Goal: Check status: Check status

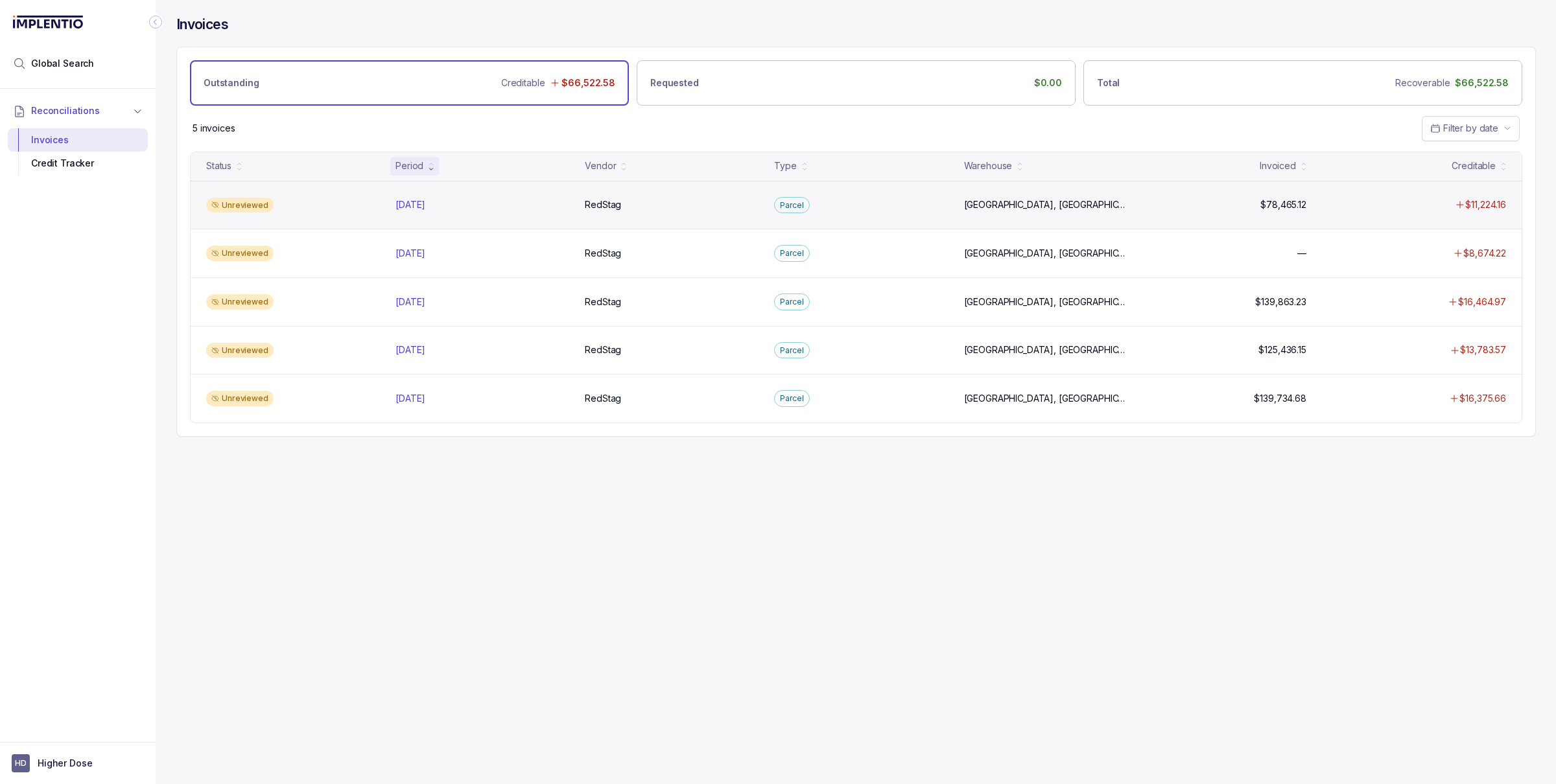
click at [417, 216] on div "Unreviewed [DATE] [DATE] RedStag RedStag [GEOGRAPHIC_DATA], [GEOGRAPHIC_DATA], …" at bounding box center [856, 205] width 1331 height 48
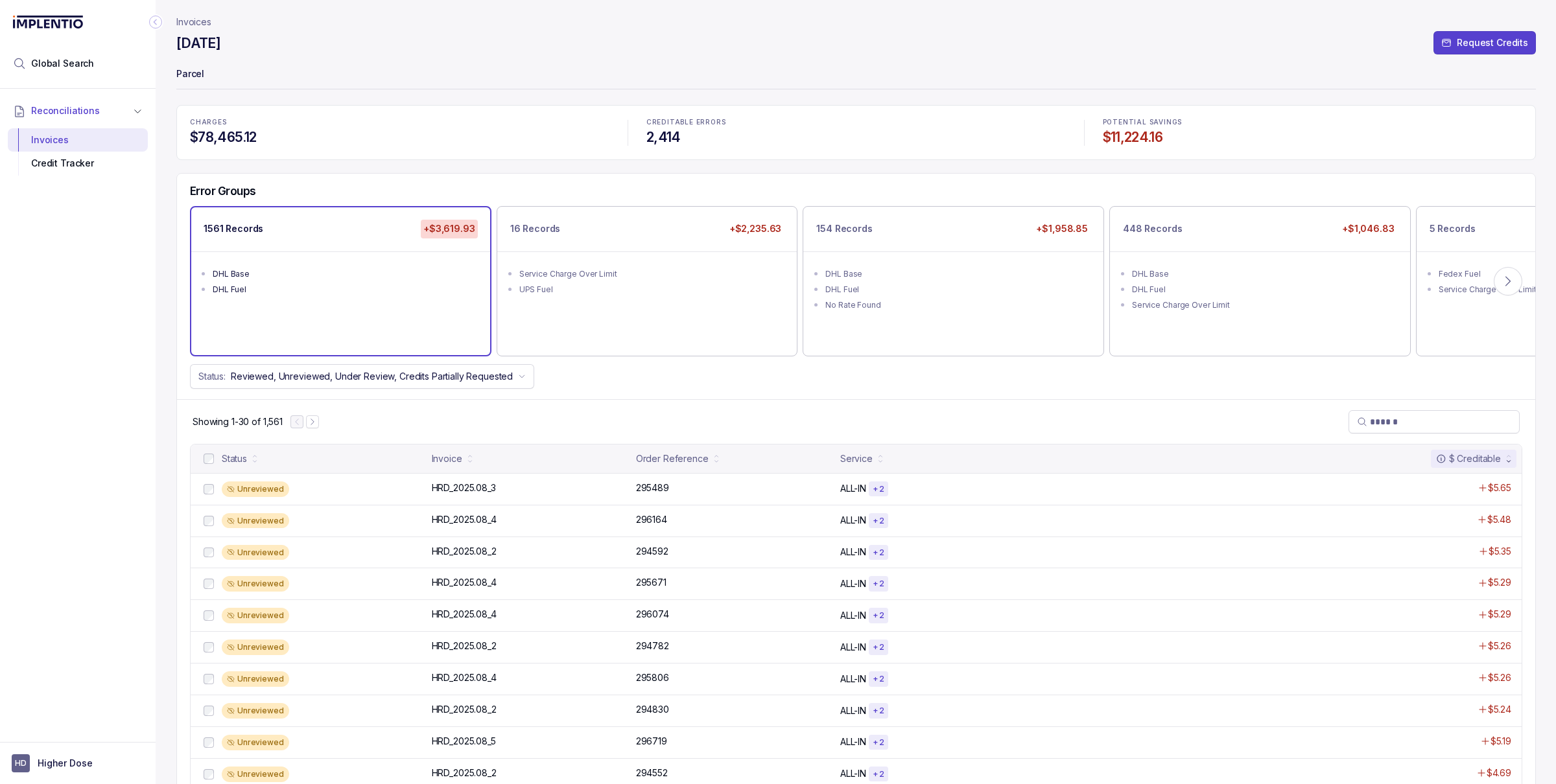
click at [204, 17] on p "Invoices" at bounding box center [193, 22] width 35 height 13
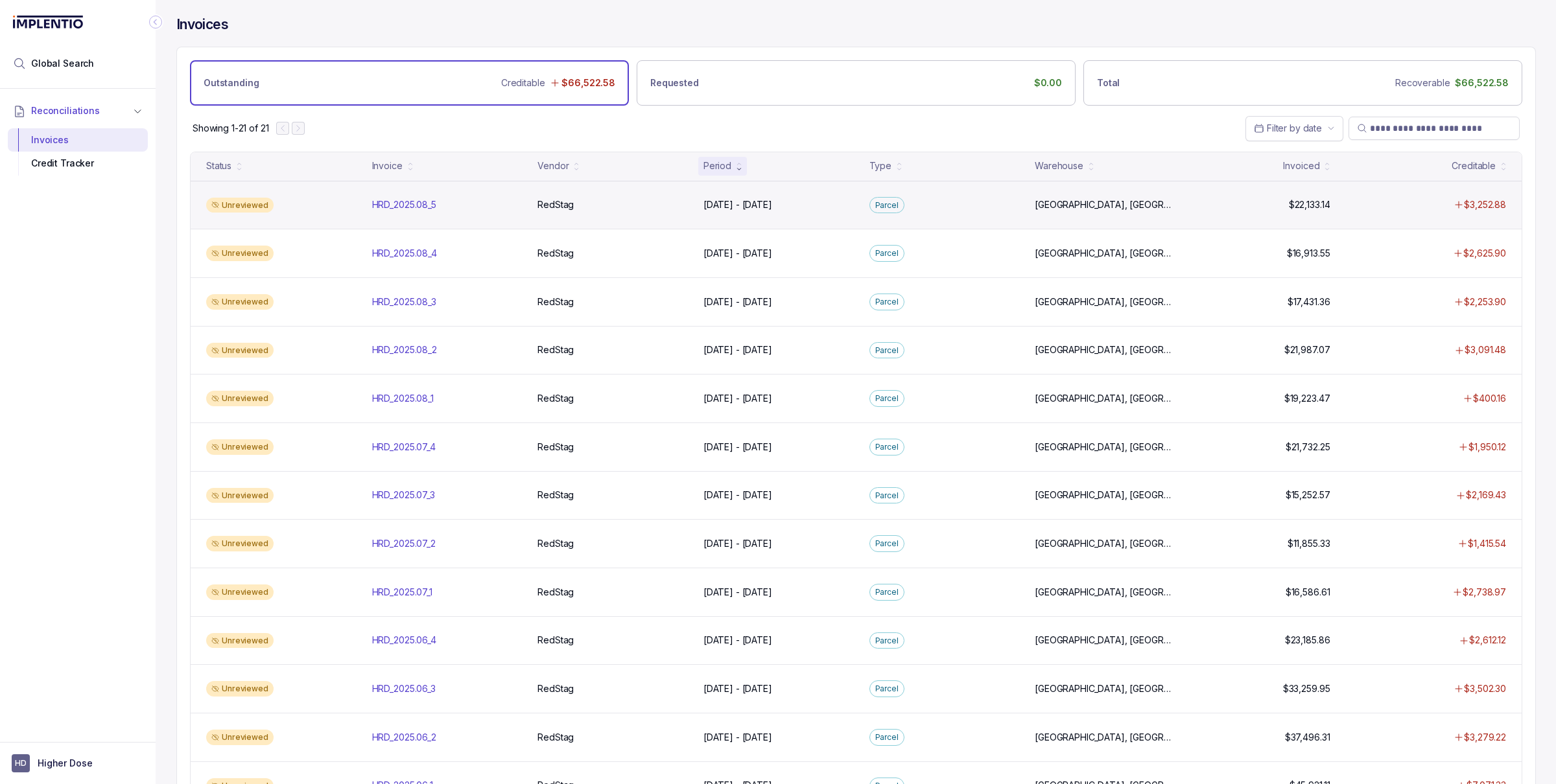
click at [497, 221] on div "Unreviewed HRD_2025.08_5 HRD_2025.08_5 RedStag RedStag Aug 29 - Aug 29, 2025 Au…" at bounding box center [856, 205] width 1331 height 48
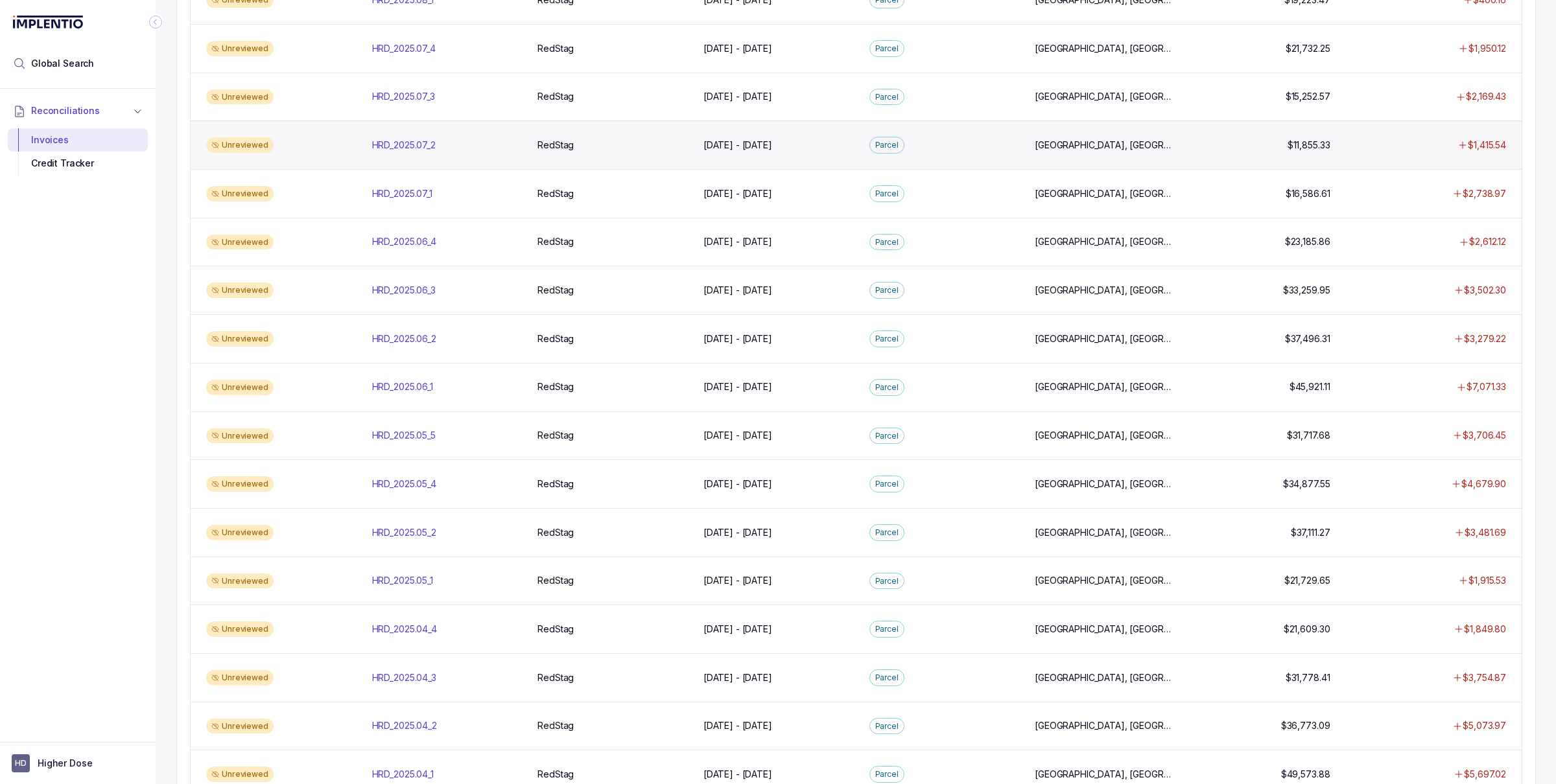
scroll to position [453, 0]
